Goal: Communication & Community: Answer question/provide support

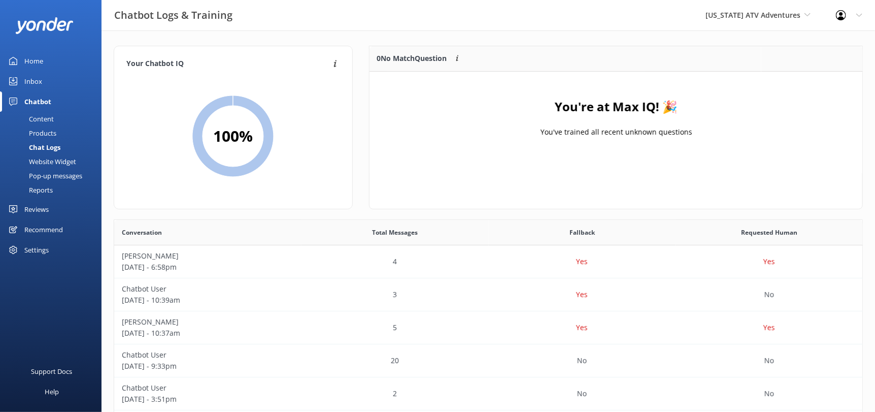
click at [761, 20] on span "[US_STATE] ATV Adventures" at bounding box center [757, 15] width 105 height 11
click at [754, 43] on link "[GEOGRAPHIC_DATA]" at bounding box center [743, 42] width 101 height 24
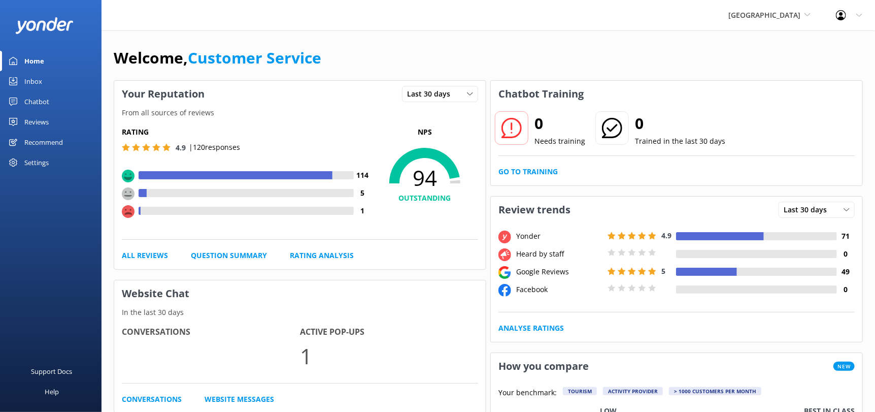
click at [18, 123] on link "Reviews" at bounding box center [50, 122] width 101 height 20
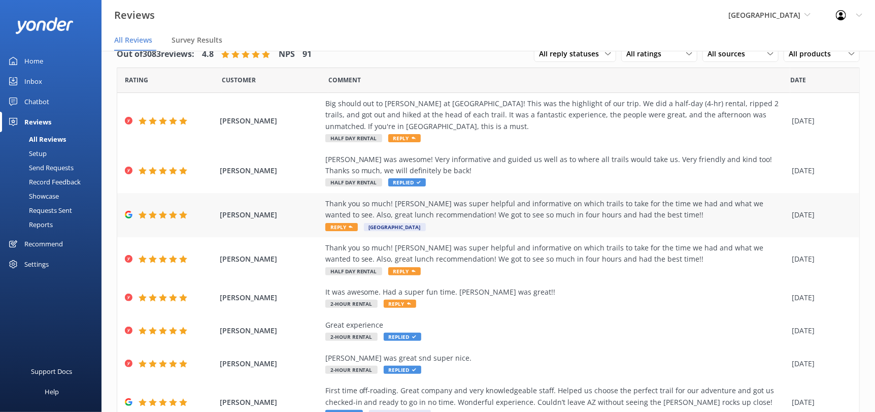
click at [467, 223] on div "Thank you so much! [PERSON_NAME] was super helpful and informative on which tra…" at bounding box center [556, 215] width 462 height 34
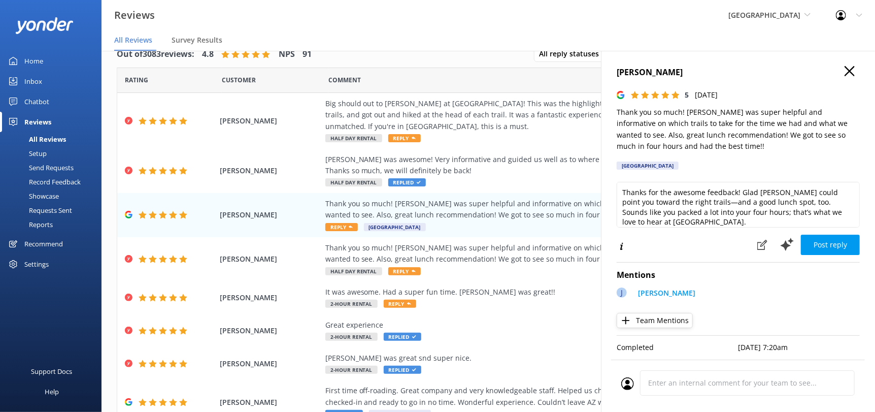
scroll to position [5, 0]
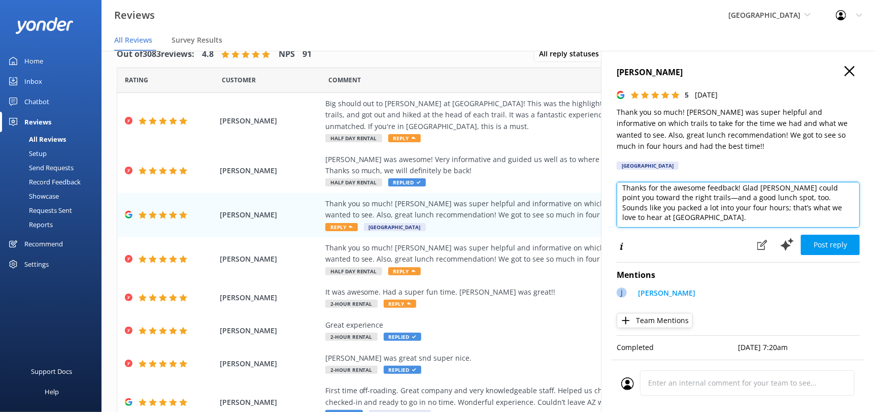
click at [761, 218] on textarea "Thanks for the awesome feedback! Glad [PERSON_NAME] could point you toward the …" at bounding box center [738, 205] width 243 height 46
type textarea "Thanks for the awesome feedback! Glad [PERSON_NAME] could point you toward the …"
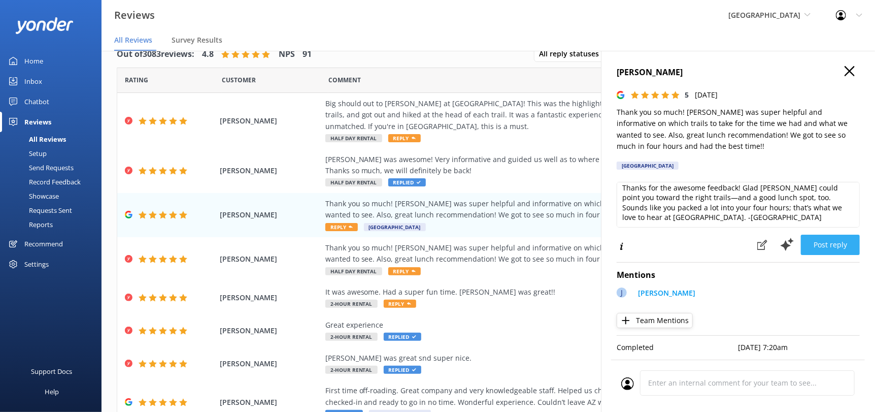
click at [804, 243] on button "Post reply" at bounding box center [830, 244] width 59 height 20
